Goal: Transaction & Acquisition: Purchase product/service

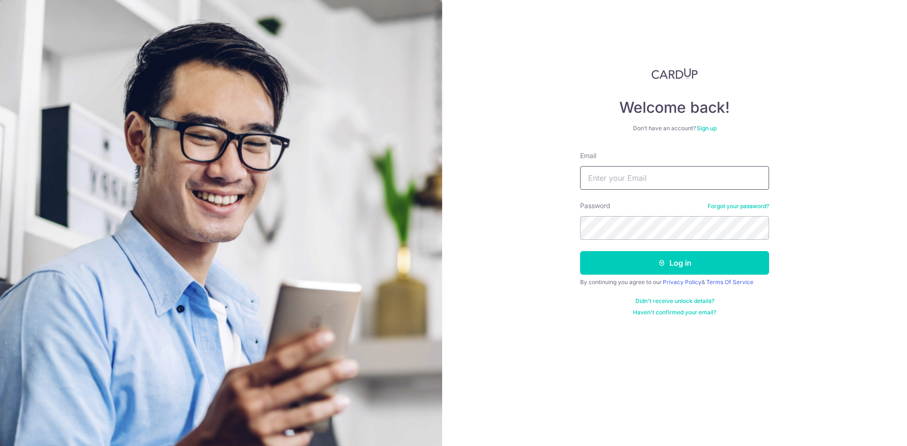
drag, startPoint x: 0, startPoint y: 0, endPoint x: 640, endPoint y: 177, distance: 664.1
click at [640, 177] on input "Email" at bounding box center [674, 178] width 189 height 24
type input "peony.lim@hotmail.com"
click at [580, 251] on button "Log in" at bounding box center [674, 263] width 189 height 24
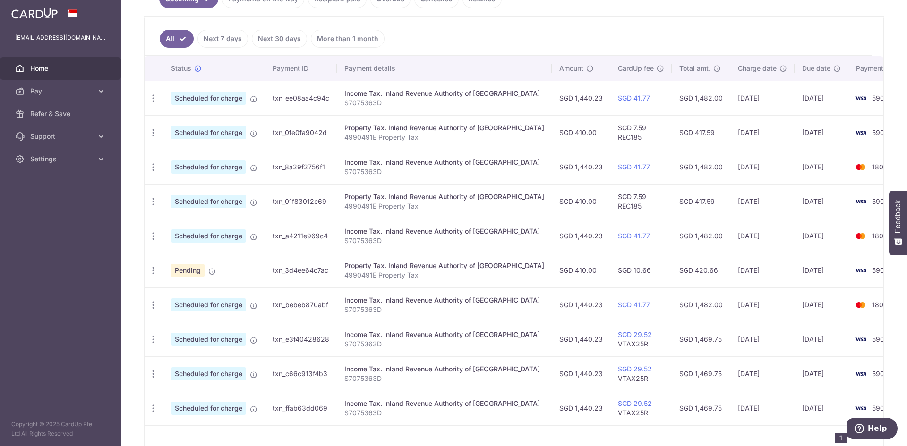
scroll to position [236, 0]
click at [92, 90] on span "Pay" at bounding box center [61, 90] width 62 height 9
click at [75, 115] on span "Payments" at bounding box center [61, 113] width 62 height 9
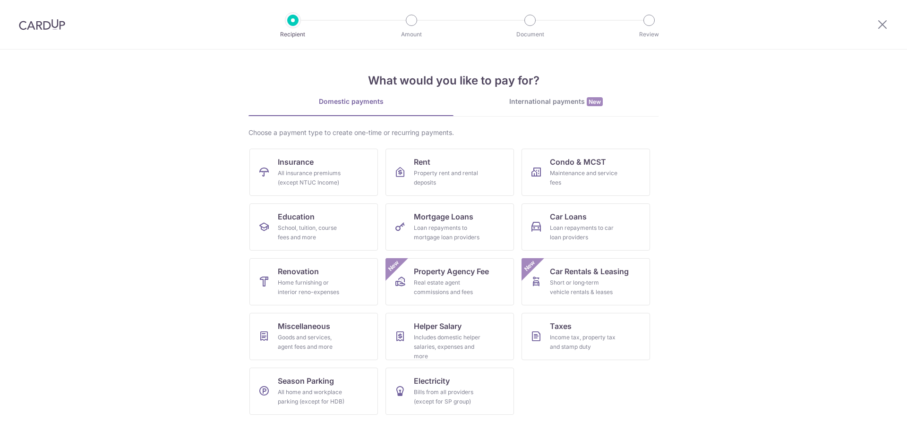
click at [310, 170] on div "All insurance premiums (except NTUC Income)" at bounding box center [312, 178] width 68 height 19
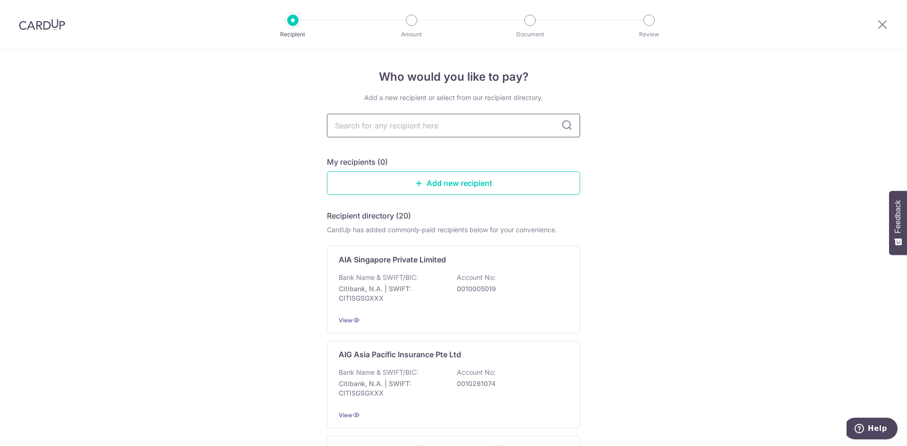
click at [520, 131] on input "text" at bounding box center [453, 126] width 253 height 24
type input "tokio"
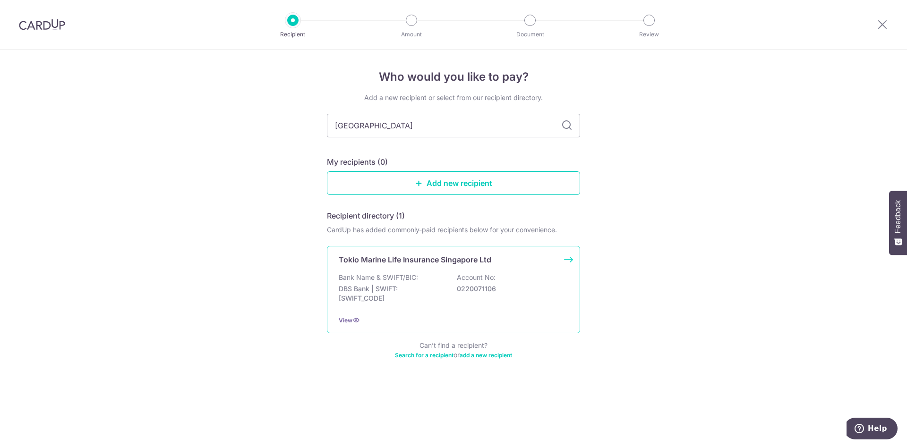
click at [388, 265] on div "Tokio Marine Life Insurance Singapore Ltd Bank Name & SWIFT/BIC: DBS Bank | SWI…" at bounding box center [453, 289] width 253 height 87
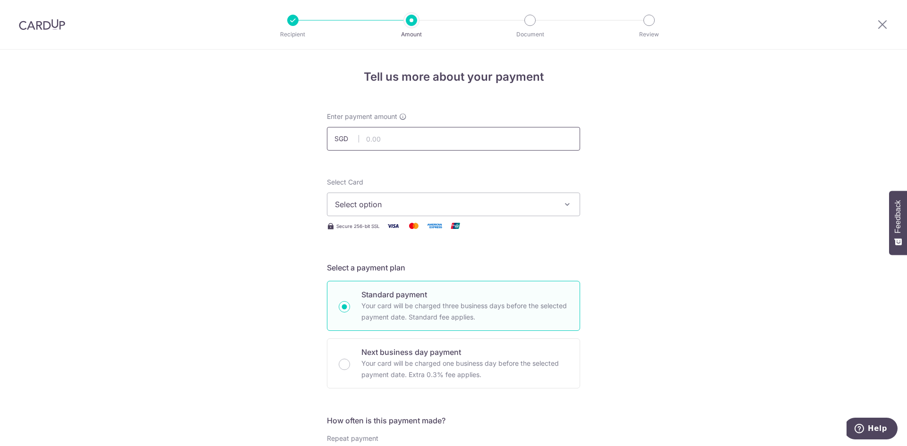
click at [424, 141] on input "text" at bounding box center [453, 139] width 253 height 24
type input "11,617.80"
click at [369, 203] on span "Select option" at bounding box center [445, 204] width 220 height 11
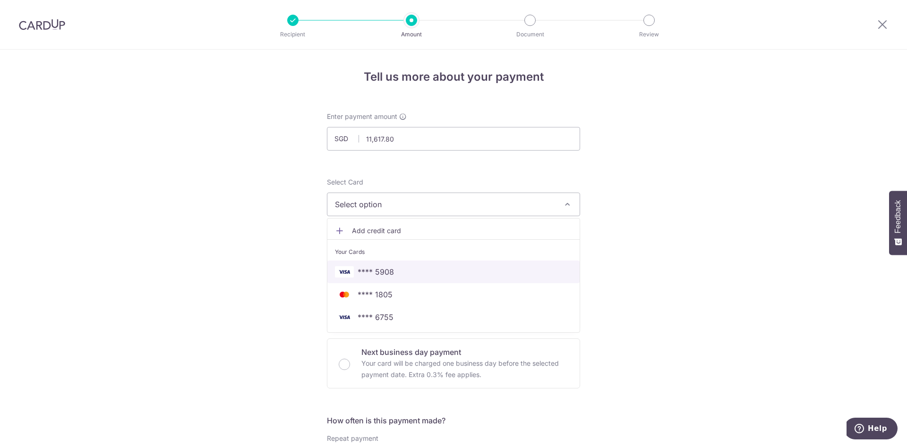
click at [406, 268] on span "**** 5908" at bounding box center [453, 271] width 237 height 11
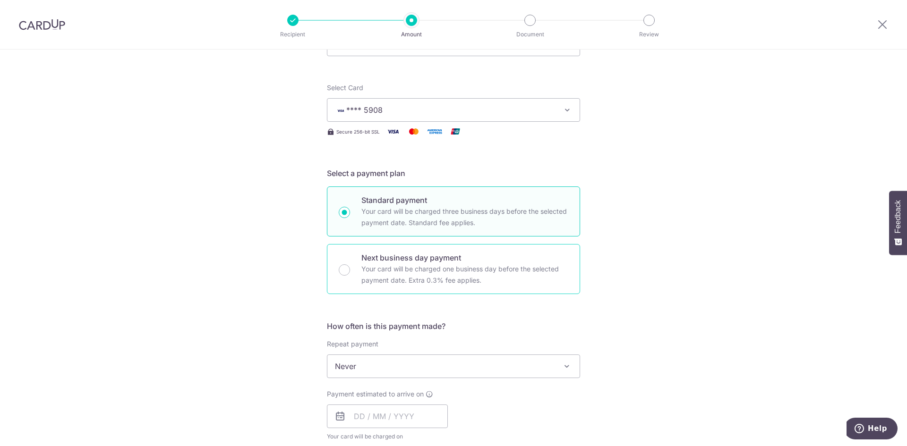
scroll to position [142, 0]
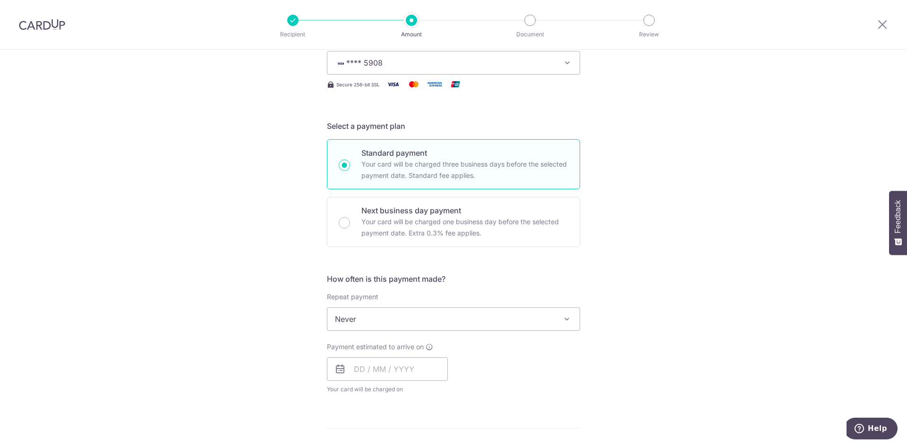
click at [562, 325] on span "Never" at bounding box center [453, 319] width 252 height 23
click at [386, 376] on input "text" at bounding box center [387, 370] width 121 height 24
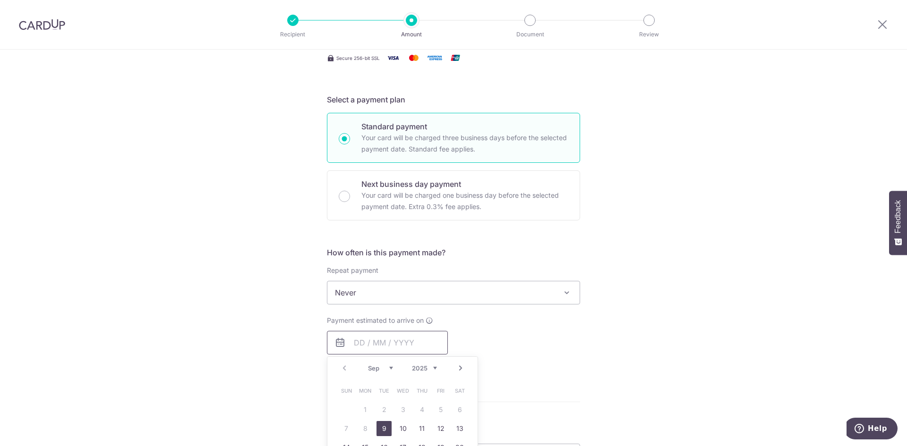
scroll to position [236, 0]
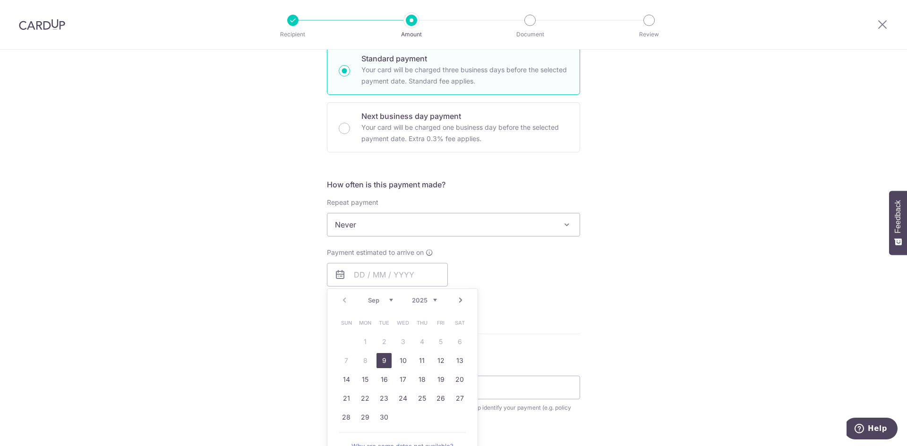
click at [377, 363] on link "9" at bounding box center [383, 360] width 15 height 15
type input "09/09/2025"
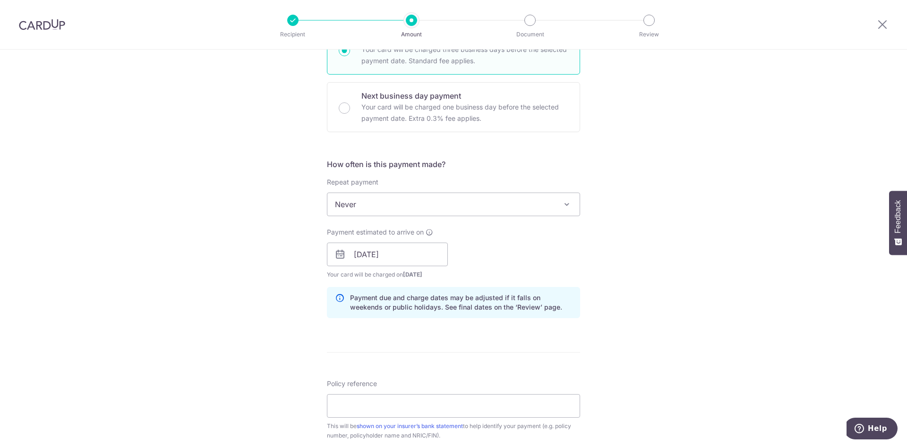
scroll to position [283, 0]
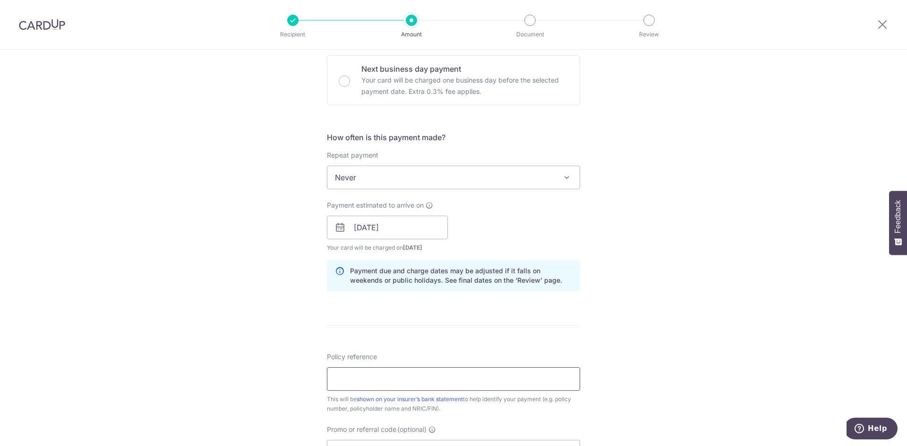
click at [427, 376] on input "Policy reference" at bounding box center [453, 379] width 253 height 24
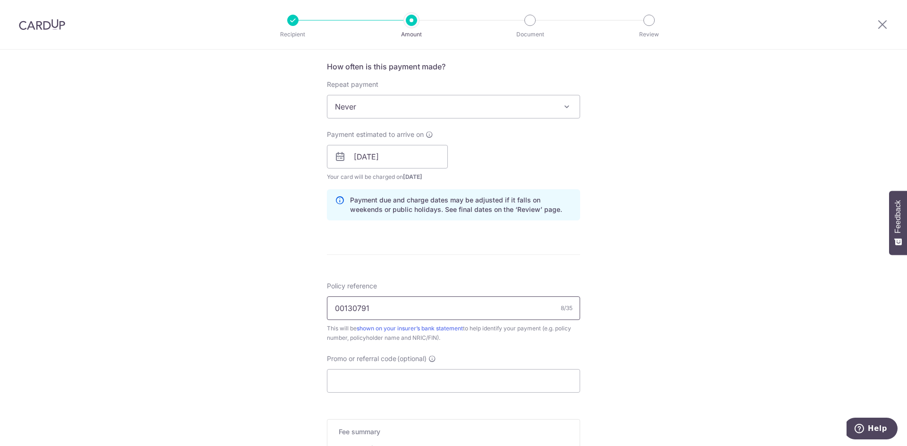
scroll to position [472, 0]
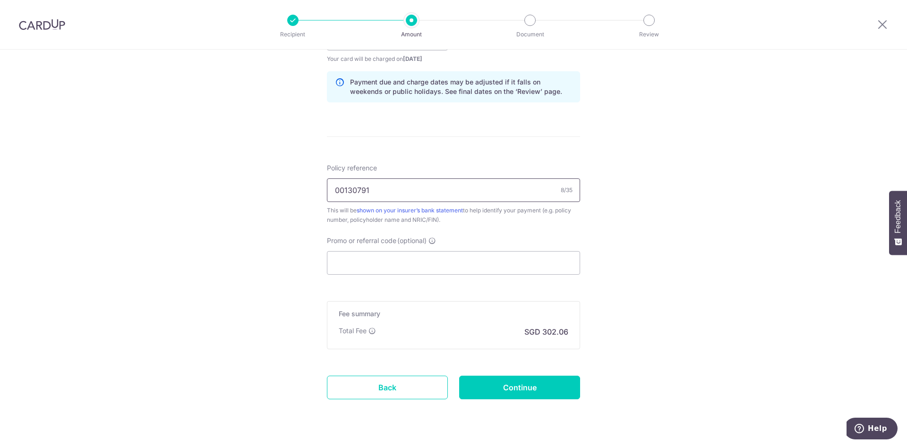
type input "00130791"
click at [416, 265] on input "Promo or referral code (optional)" at bounding box center [453, 263] width 253 height 24
paste input "OFF225"
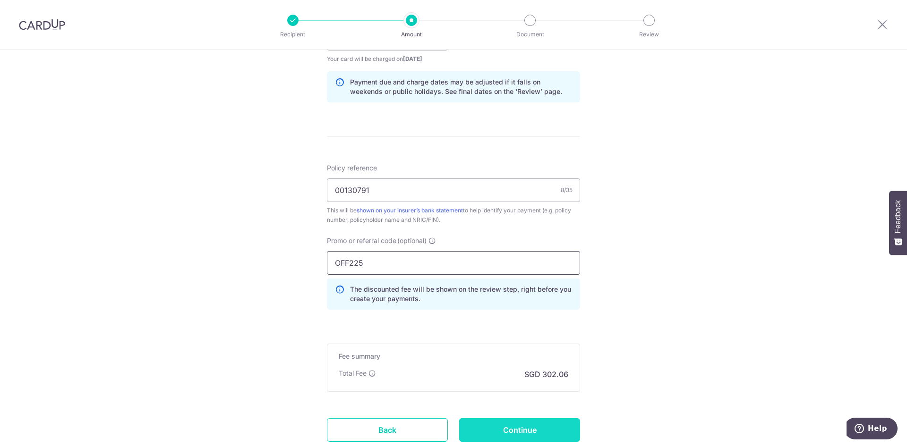
type input "OFF225"
click at [512, 425] on input "Continue" at bounding box center [519, 431] width 121 height 24
type input "Create Schedule"
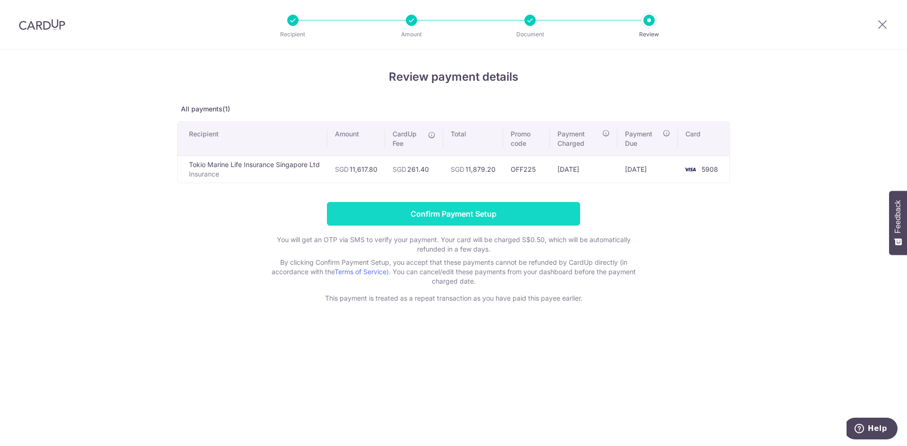
click at [457, 211] on input "Confirm Payment Setup" at bounding box center [453, 214] width 253 height 24
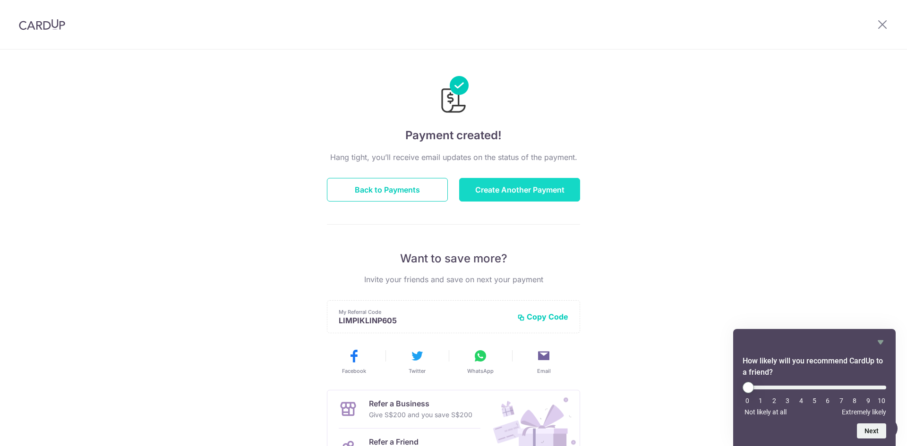
click at [482, 195] on button "Create Another Payment" at bounding box center [519, 190] width 121 height 24
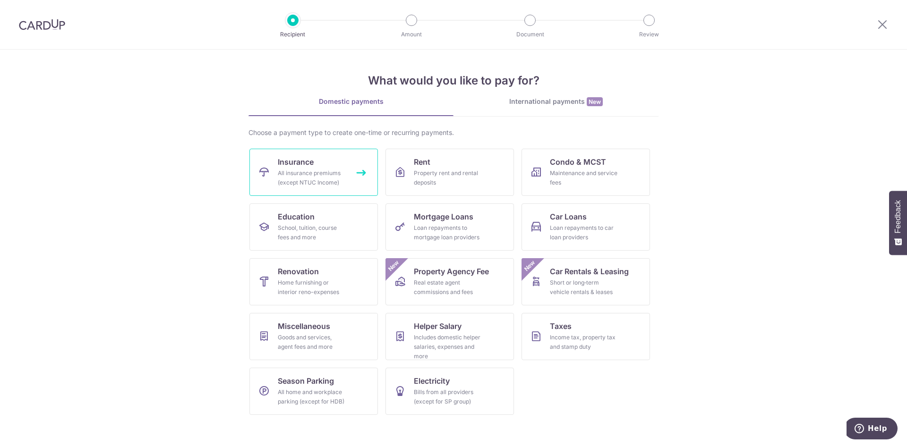
click at [336, 178] on div "All insurance premiums (except NTUC Income)" at bounding box center [312, 178] width 68 height 19
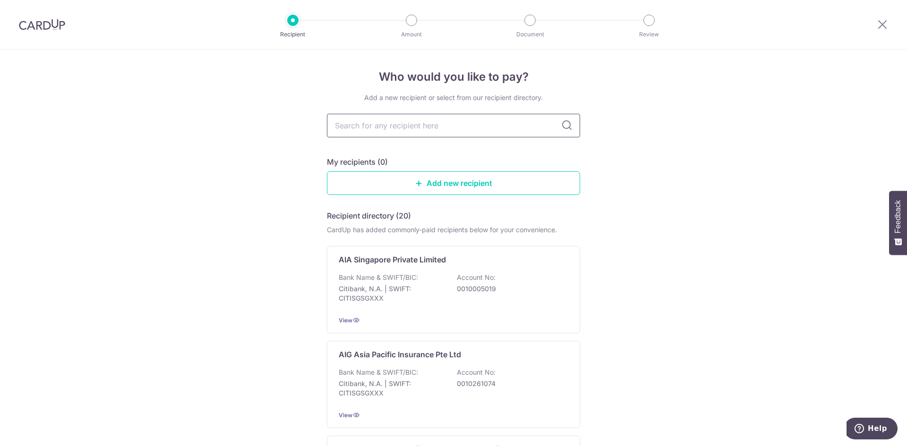
click at [445, 125] on input "text" at bounding box center [453, 126] width 253 height 24
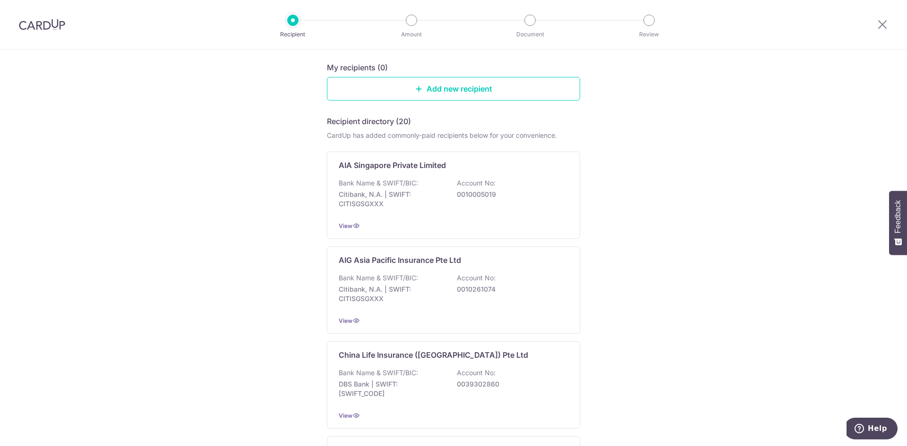
scroll to position [47, 0]
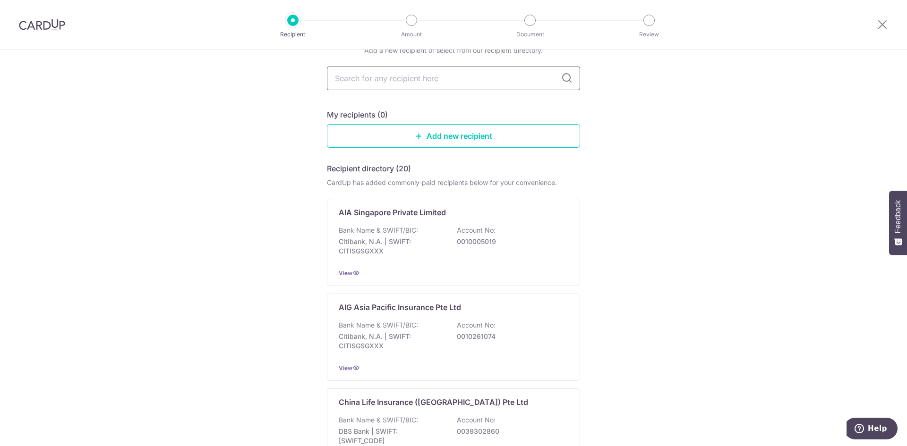
click at [446, 82] on input "text" at bounding box center [453, 79] width 253 height 24
type input "prude"
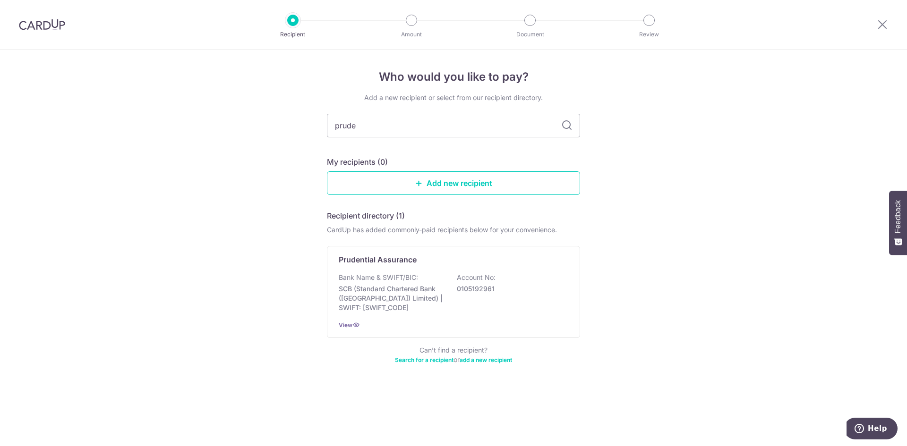
scroll to position [0, 0]
click at [419, 277] on div "Bank Name & SWIFT/BIC: SCB (Standard Chartered Bank (Singapore) Limited) | SWIF…" at bounding box center [454, 293] width 230 height 40
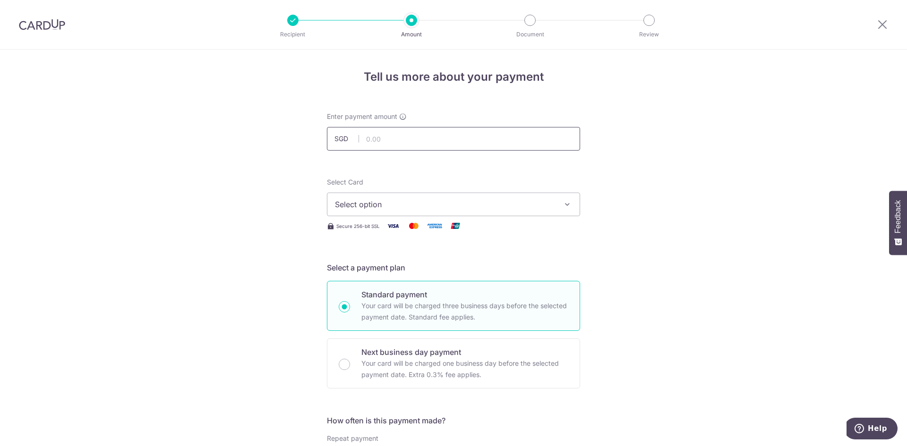
click at [408, 143] on input "text" at bounding box center [453, 139] width 253 height 24
type input "900.00"
click at [428, 194] on button "Select option" at bounding box center [453, 205] width 253 height 24
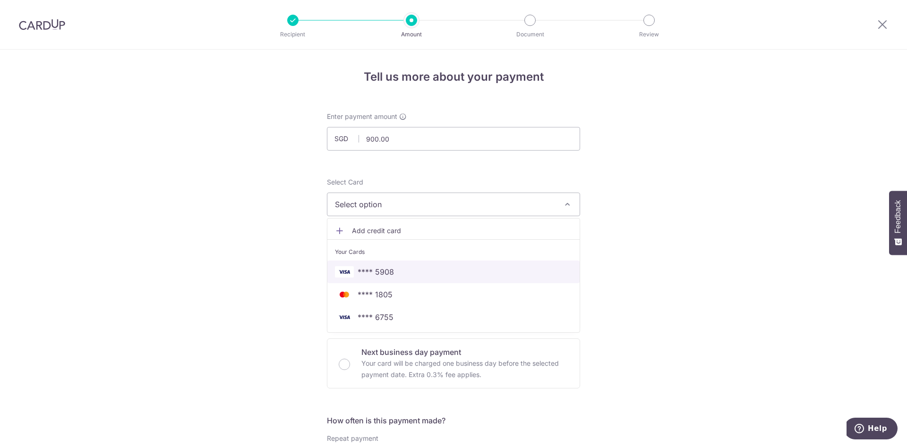
click at [412, 270] on span "**** 5908" at bounding box center [453, 271] width 237 height 11
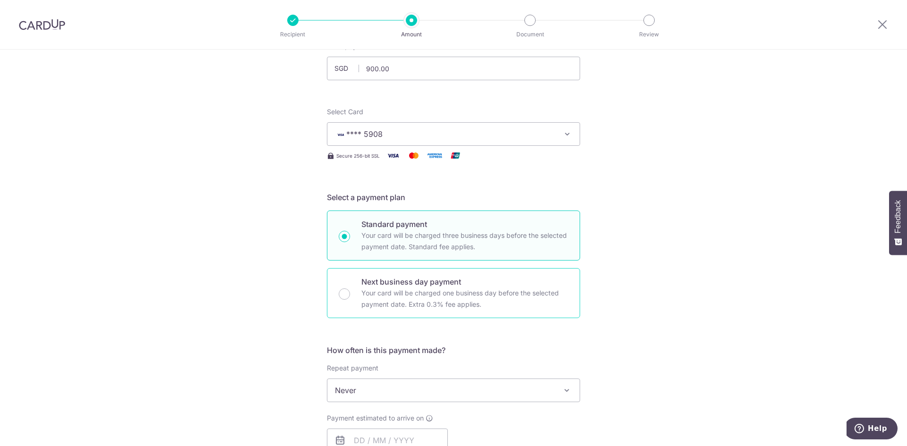
scroll to position [142, 0]
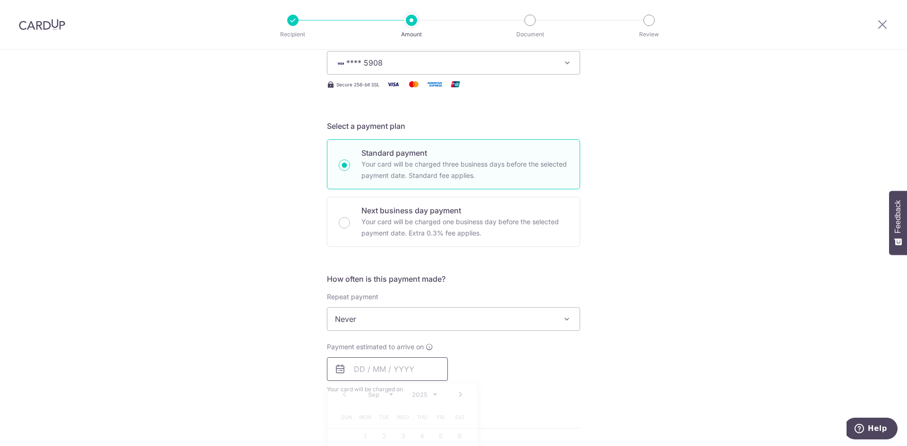
click at [397, 371] on input "text" at bounding box center [387, 370] width 121 height 24
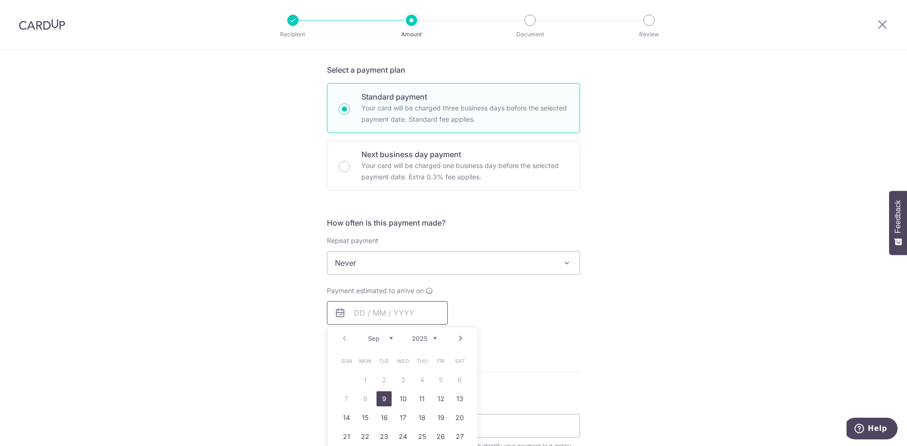
scroll to position [236, 0]
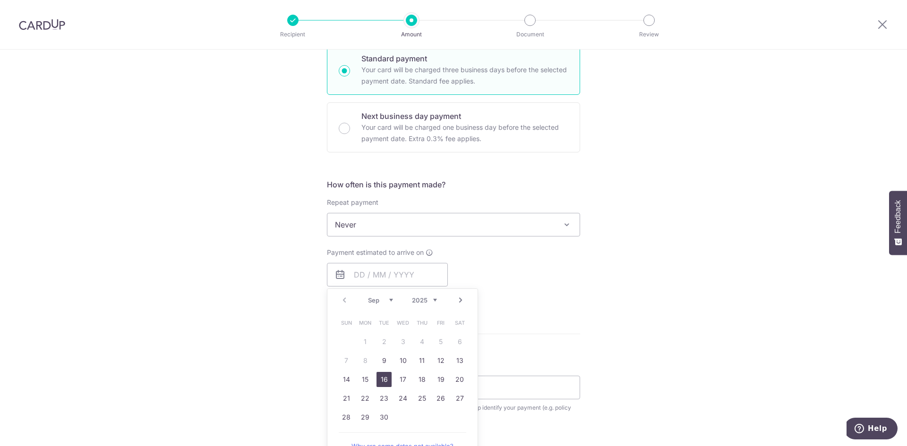
click at [378, 381] on link "16" at bounding box center [383, 379] width 15 height 15
type input "[DATE]"
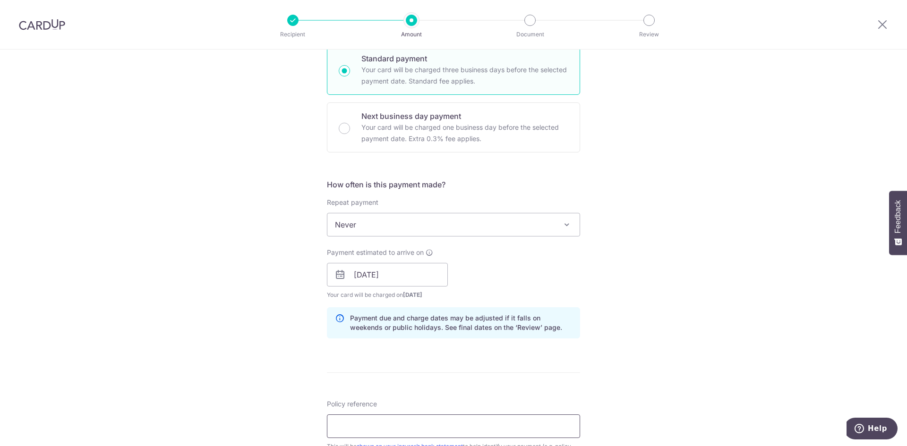
click at [425, 426] on input "Policy reference" at bounding box center [453, 427] width 253 height 24
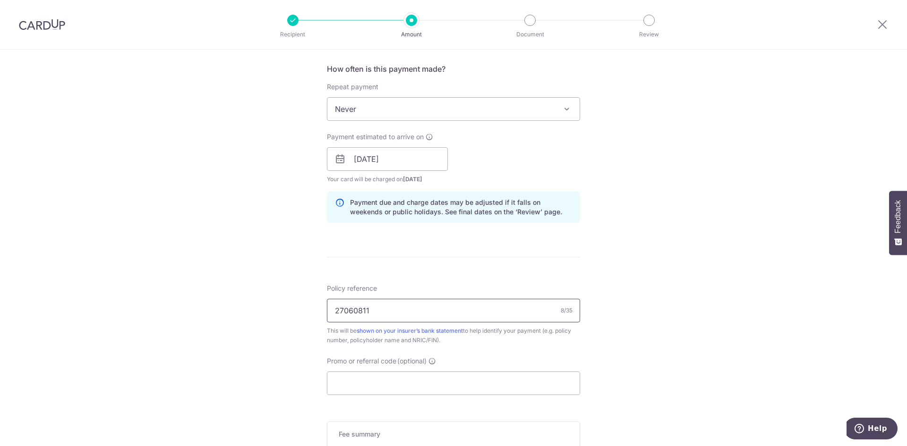
scroll to position [378, 0]
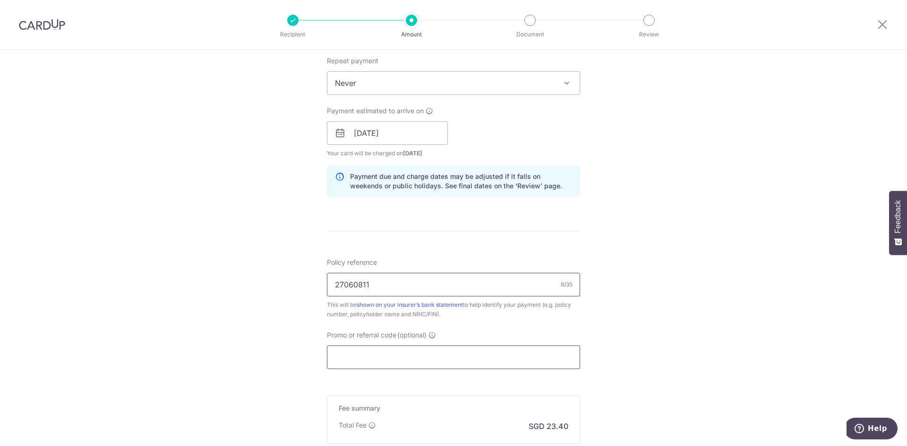
type input "27060811"
click at [438, 360] on input "Promo or referral code (optional)" at bounding box center [453, 358] width 253 height 24
paste input "OFF225"
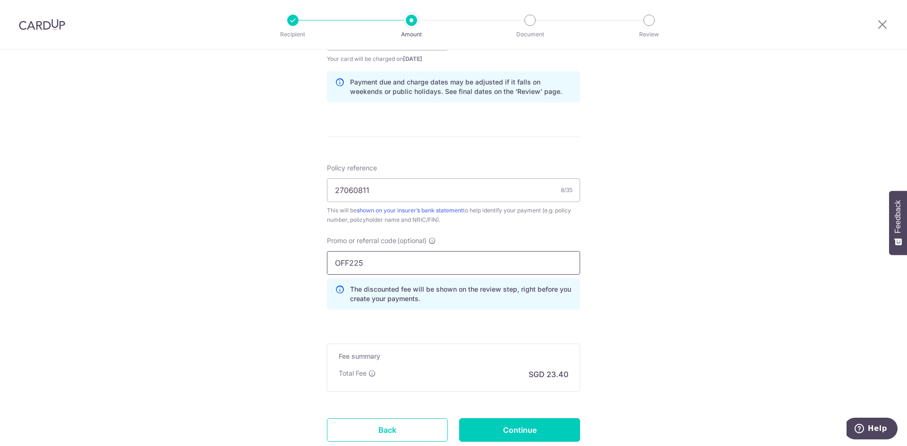
scroll to position [520, 0]
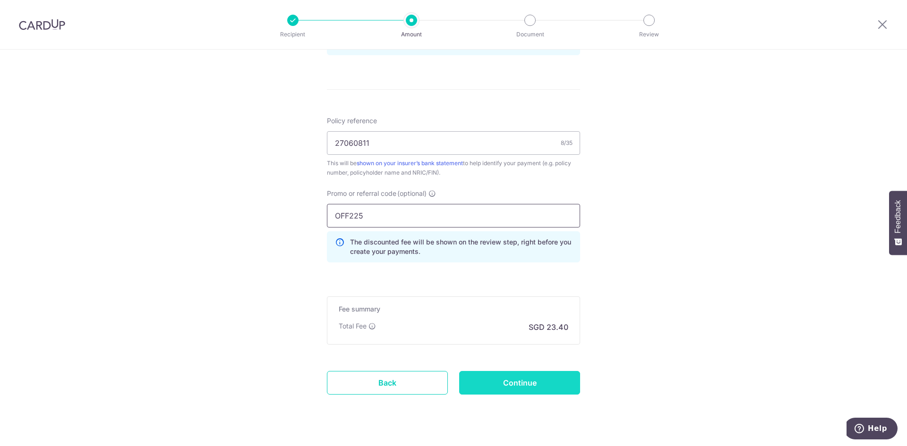
type input "OFF225"
click at [522, 377] on input "Continue" at bounding box center [519, 383] width 121 height 24
type input "Create Schedule"
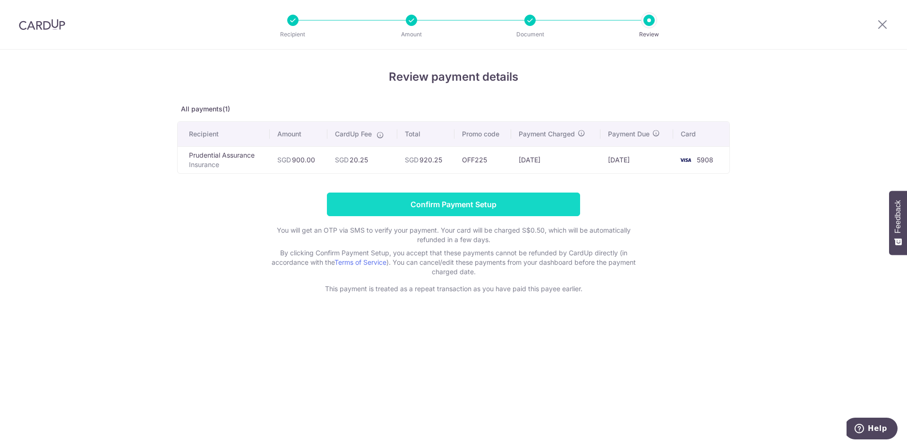
click at [495, 203] on input "Confirm Payment Setup" at bounding box center [453, 205] width 253 height 24
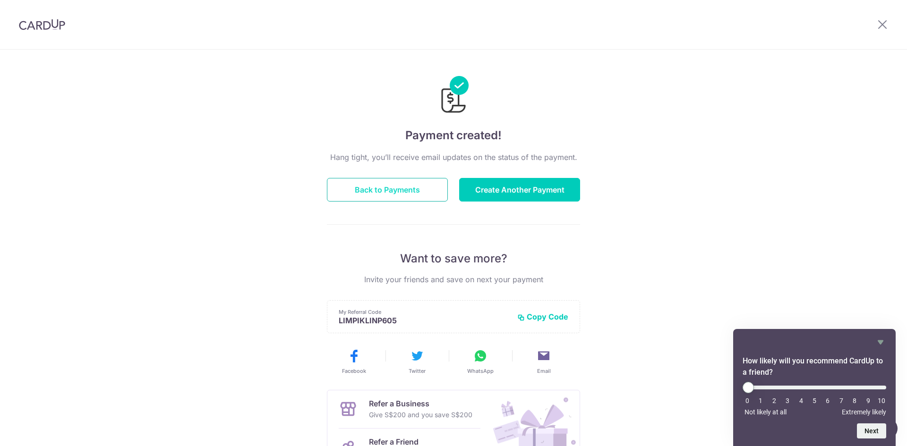
click at [359, 188] on button "Back to Payments" at bounding box center [387, 190] width 121 height 24
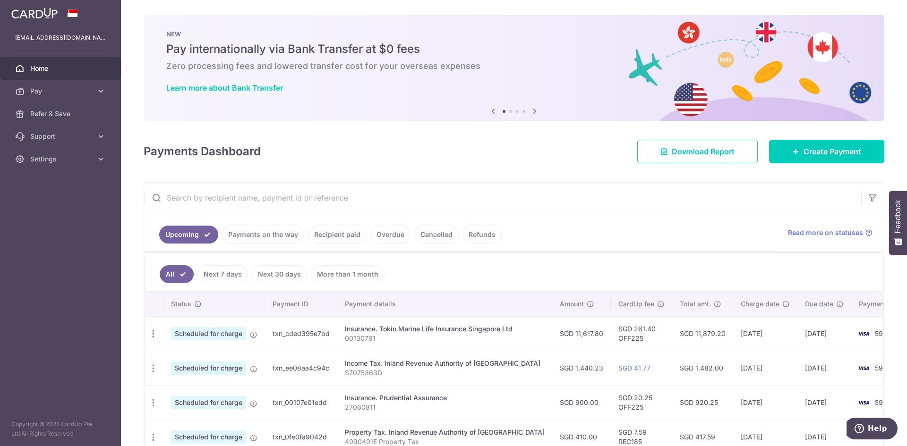
click at [47, 65] on span "Home" at bounding box center [61, 68] width 62 height 9
click at [677, 152] on span "Download Report" at bounding box center [703, 151] width 63 height 11
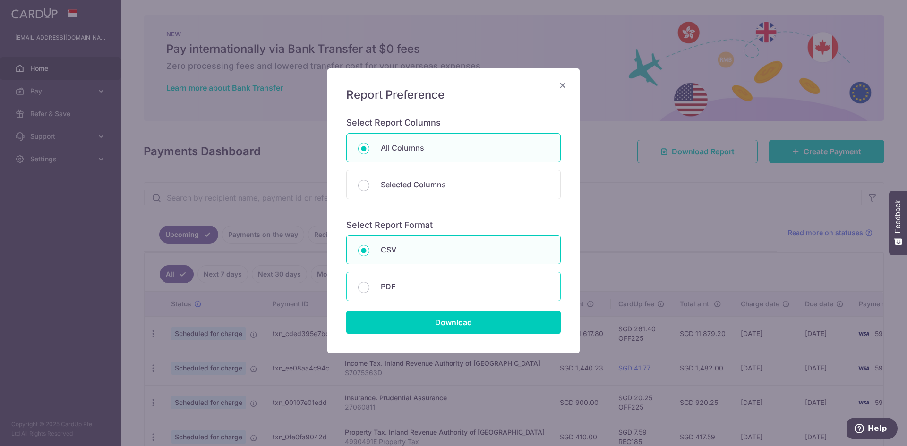
click at [381, 280] on div "PDF" at bounding box center [453, 286] width 214 height 29
radio input "false"
radio input "true"
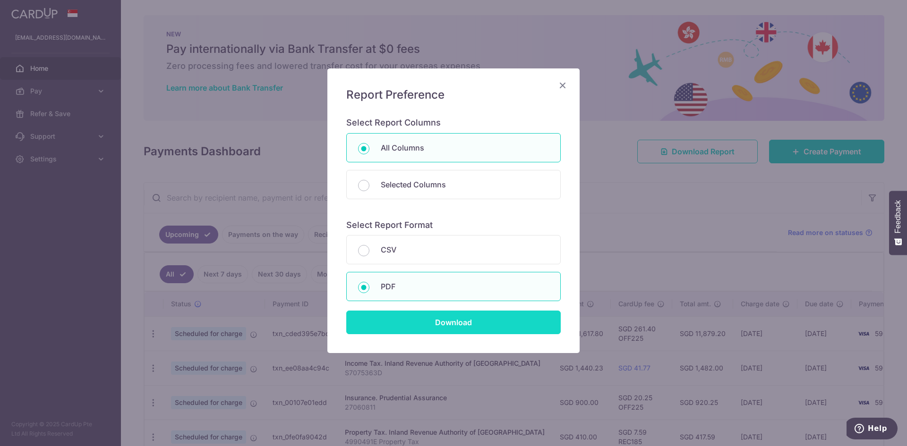
click at [461, 318] on input "Download" at bounding box center [453, 323] width 214 height 24
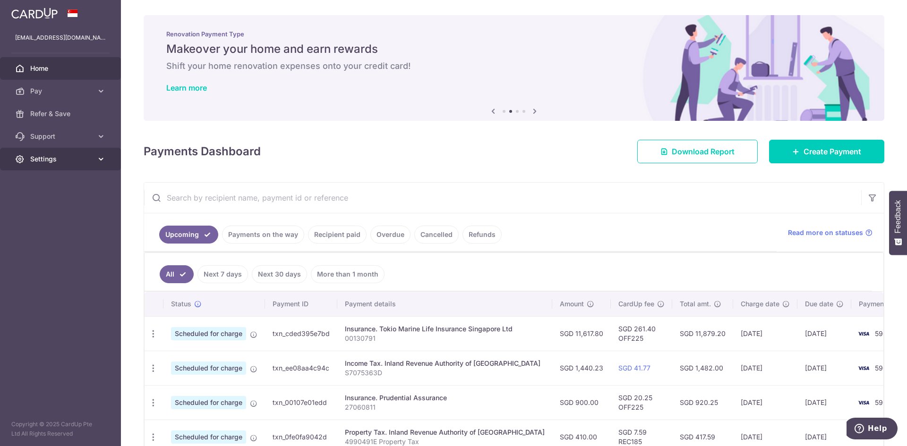
click at [97, 160] on icon at bounding box center [100, 158] width 9 height 9
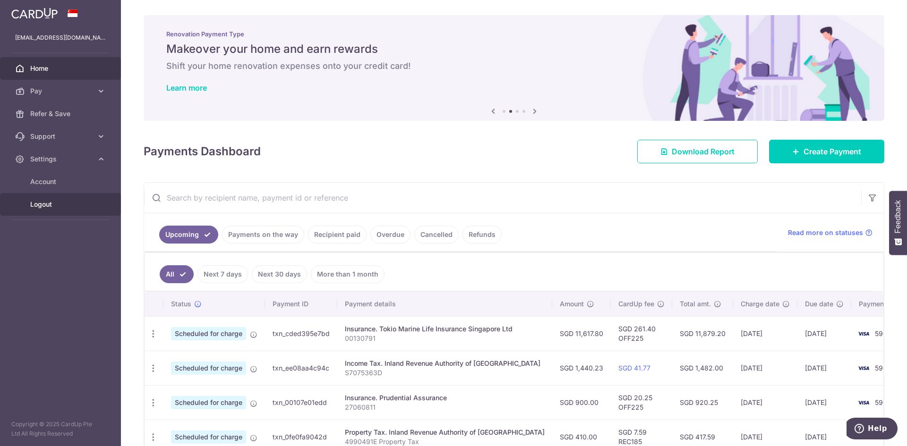
click at [54, 205] on span "Logout" at bounding box center [61, 204] width 62 height 9
